Goal: Find specific page/section: Find specific page/section

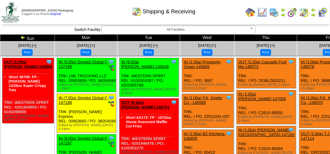
click at [106, 13] on div "Shipping & Receiving" at bounding box center [163, 9] width 189 height 17
click at [160, 19] on td "Print All" at bounding box center [165, 12] width 155 height 23
click at [200, 20] on td "Print All" at bounding box center [165, 12] width 155 height 23
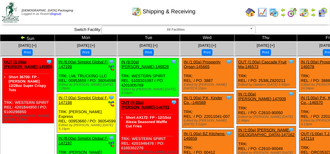
click at [325, 14] on img at bounding box center [323, 12] width 10 height 10
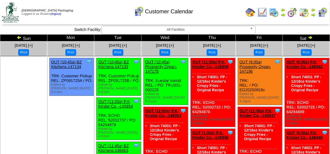
click at [225, 22] on td "Print All" at bounding box center [165, 12] width 155 height 23
click at [297, 23] on td at bounding box center [287, 12] width 86 height 23
click at [211, 14] on div "Customer Calendar" at bounding box center [163, 9] width 189 height 17
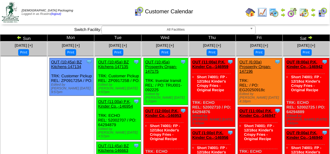
click at [218, 21] on td "Print All" at bounding box center [165, 12] width 155 height 23
click at [219, 10] on div "Customer Calendar" at bounding box center [163, 9] width 189 height 17
click at [92, 13] on div "Customer Calendar" at bounding box center [163, 9] width 189 height 17
click at [102, 13] on div "Customer Calendar" at bounding box center [163, 9] width 189 height 17
click at [204, 9] on div "Customer Calendar" at bounding box center [163, 9] width 189 height 17
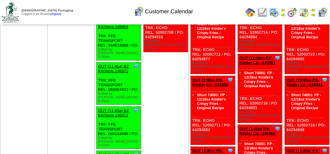
scroll to position [154, 0]
